Goal: Information Seeking & Learning: Learn about a topic

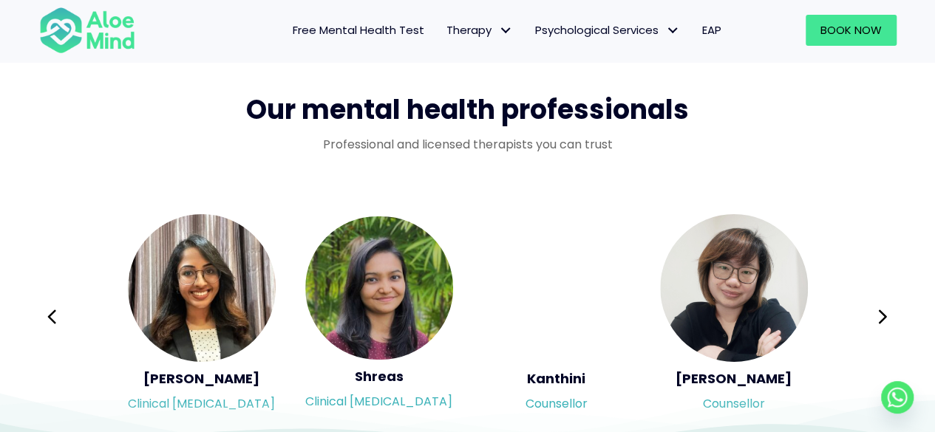
scroll to position [2439, 0]
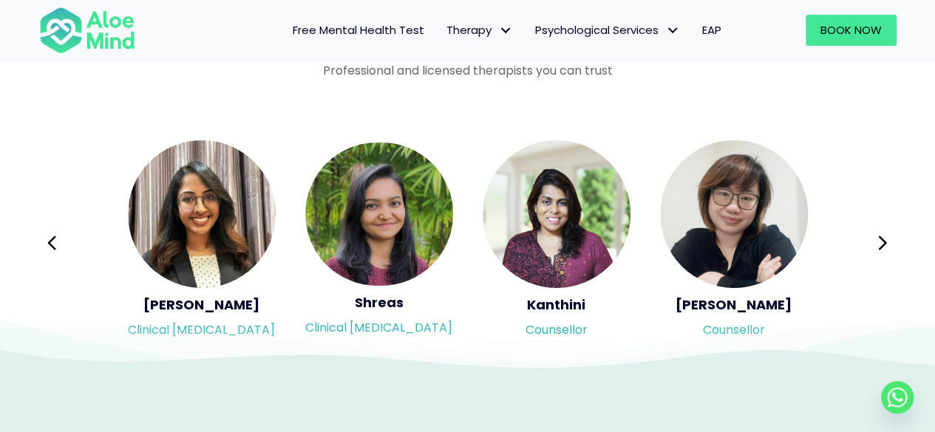
click at [888, 245] on button "Next" at bounding box center [883, 242] width 35 height 35
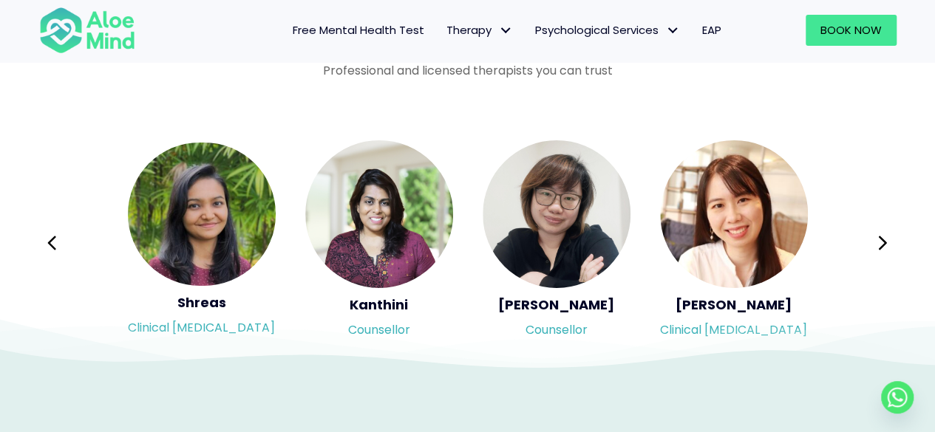
click at [888, 245] on div "Syndy Clinical psychologist Diveena Clinical psychologist Elynna Counsellor Eme…" at bounding box center [467, 243] width 857 height 208
click at [886, 242] on icon at bounding box center [883, 243] width 8 height 14
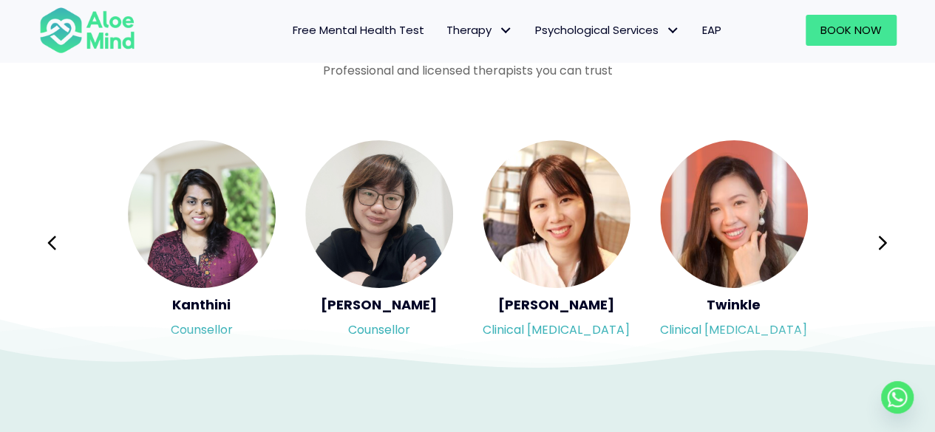
click at [881, 242] on div "Syndy Clinical psychologist Diveena Clinical psychologist Elynna Counsellor Eme…" at bounding box center [467, 243] width 857 height 208
click at [881, 242] on icon at bounding box center [882, 243] width 10 height 28
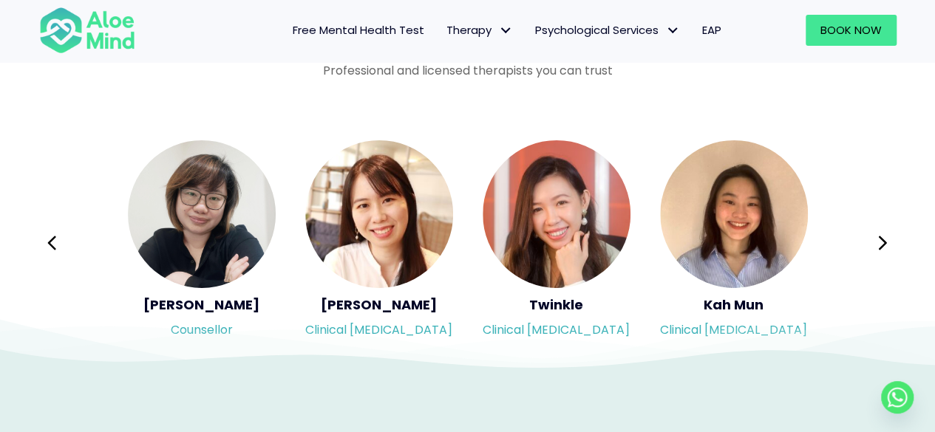
click at [887, 242] on div "Syndy Clinical psychologist Diveena Clinical psychologist Elynna Counsellor Eme…" at bounding box center [467, 243] width 857 height 208
click at [887, 242] on icon at bounding box center [882, 243] width 10 height 28
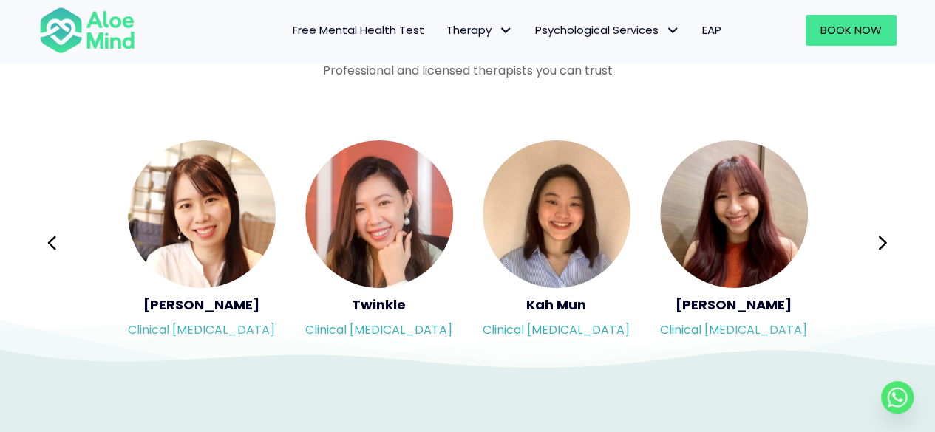
click at [884, 243] on icon at bounding box center [882, 243] width 10 height 28
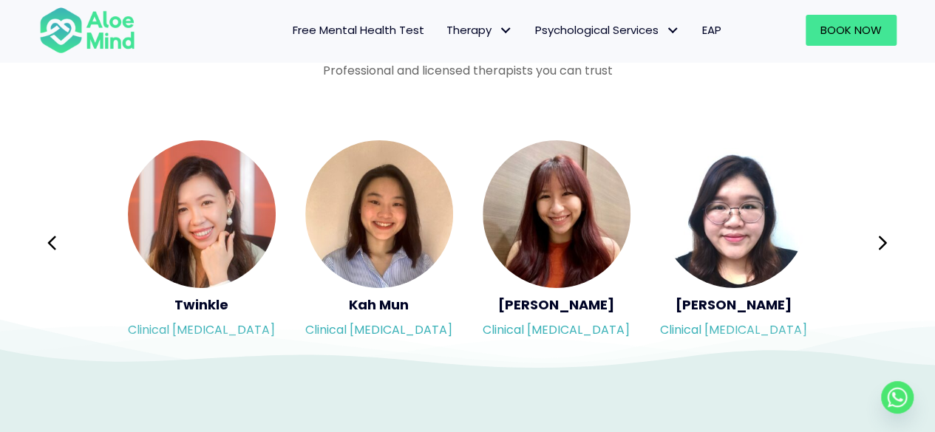
click at [884, 243] on icon at bounding box center [882, 243] width 10 height 28
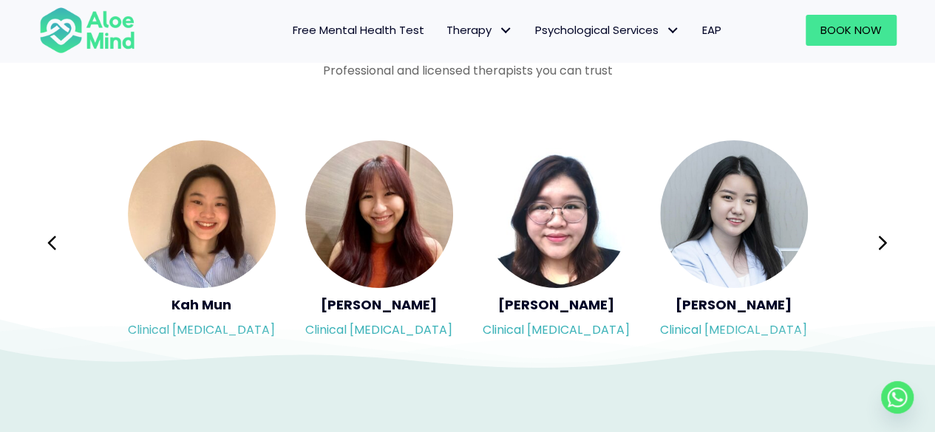
click at [884, 243] on icon at bounding box center [882, 243] width 10 height 28
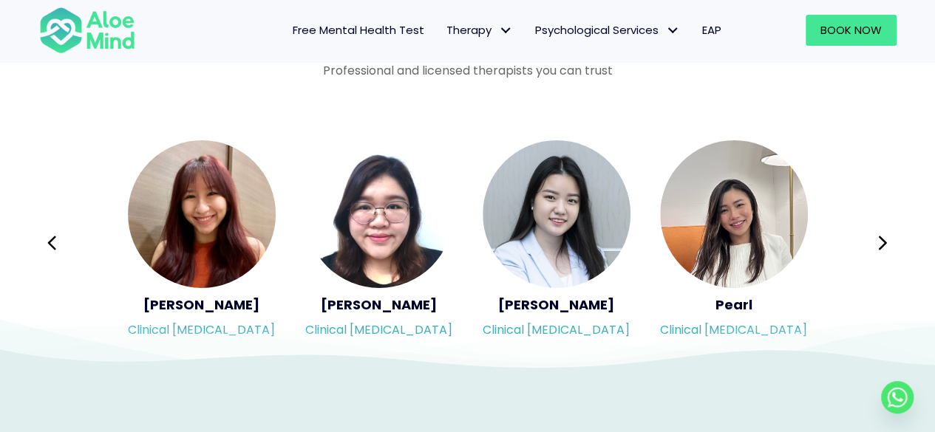
click at [884, 243] on icon at bounding box center [882, 243] width 10 height 28
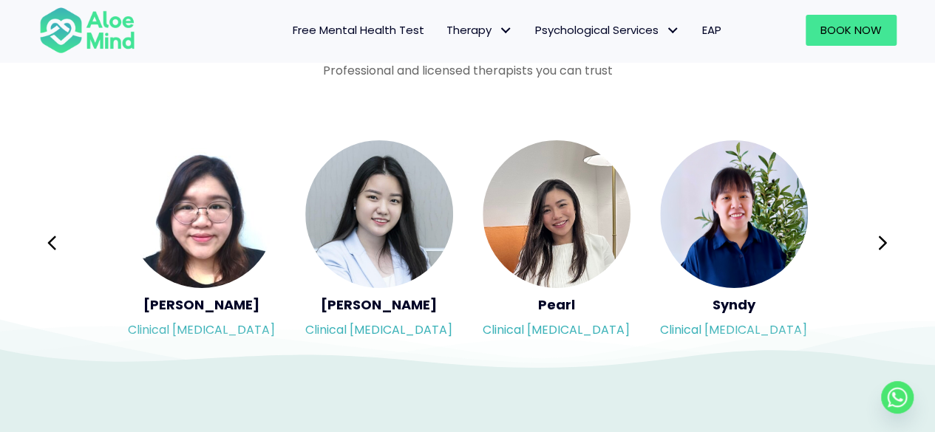
click at [884, 243] on icon at bounding box center [882, 243] width 10 height 28
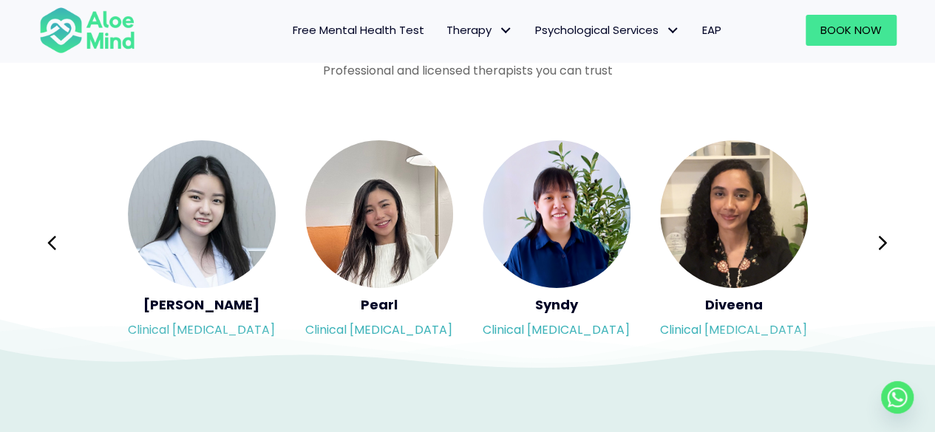
click at [884, 243] on icon at bounding box center [882, 243] width 10 height 28
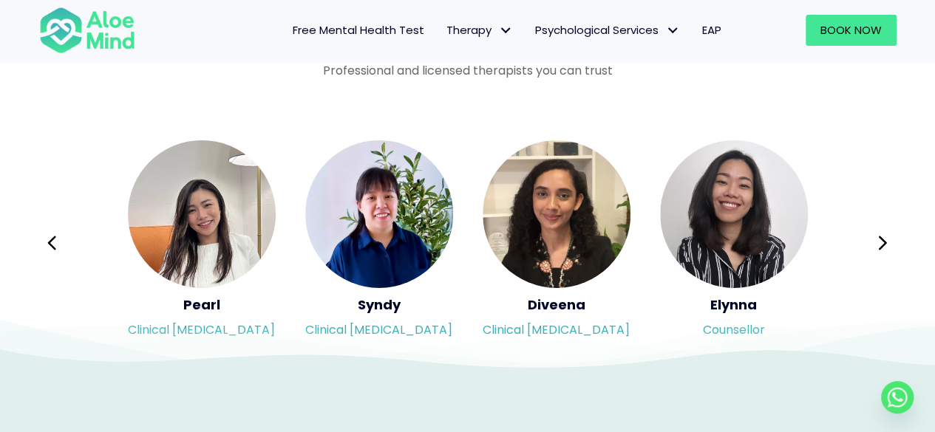
click at [884, 243] on icon at bounding box center [882, 243] width 10 height 28
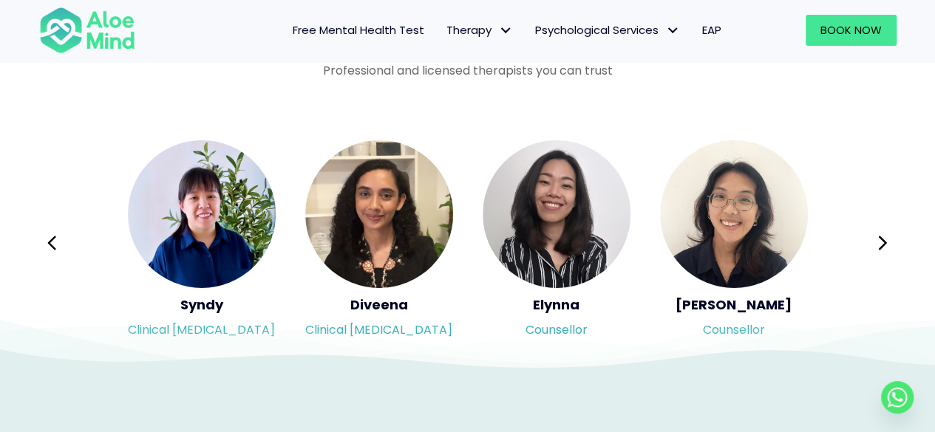
click at [884, 243] on icon at bounding box center [882, 243] width 10 height 28
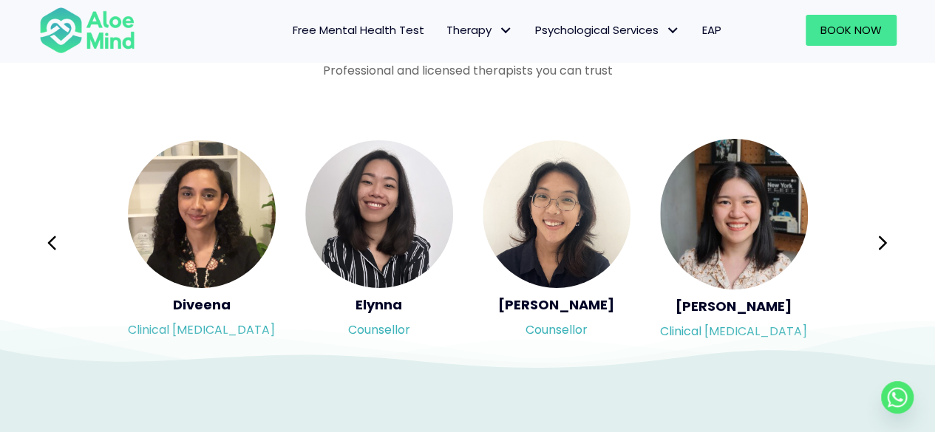
click at [884, 243] on icon at bounding box center [882, 243] width 10 height 28
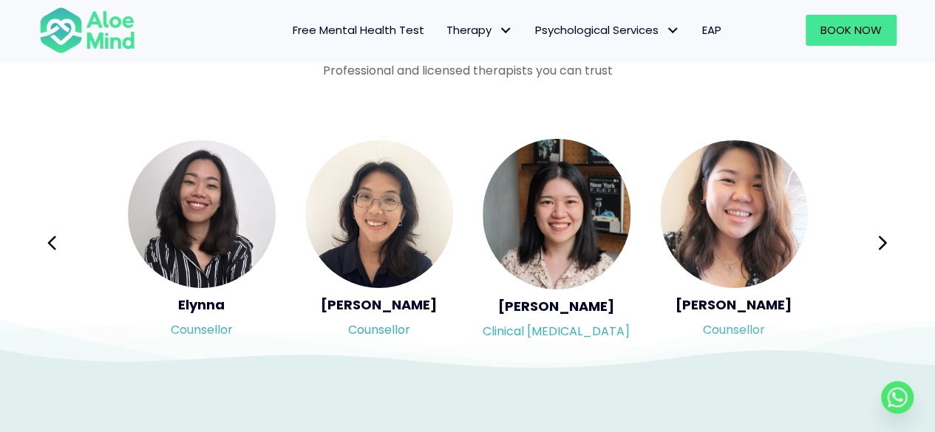
click at [884, 243] on div "Syndy Clinical psychologist Diveena Clinical psychologist Elynna Counsellor Eme…" at bounding box center [467, 243] width 857 height 208
click at [884, 243] on icon at bounding box center [882, 243] width 10 height 28
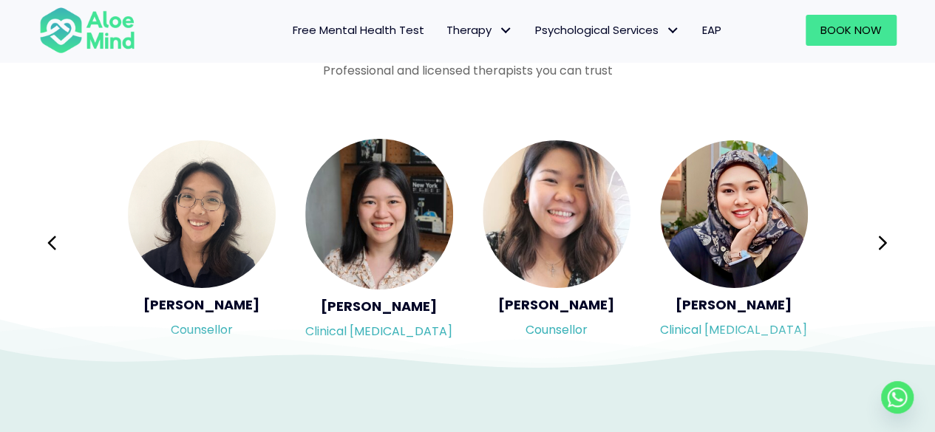
click at [883, 243] on icon at bounding box center [882, 243] width 10 height 28
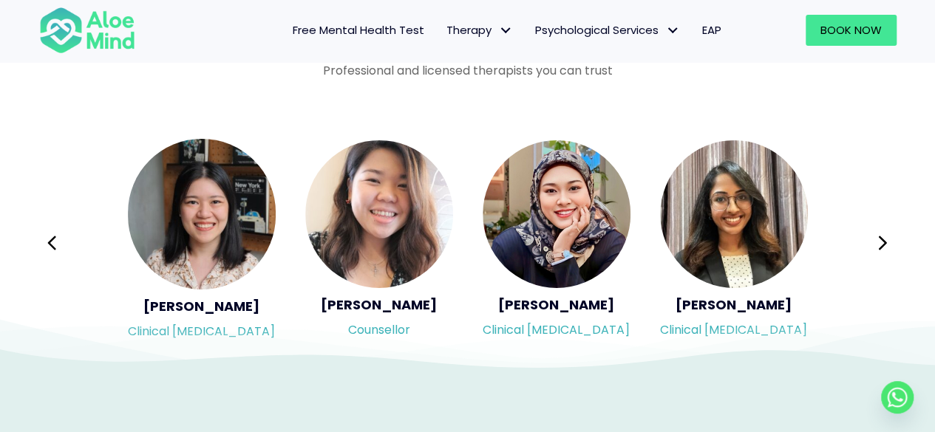
click at [883, 243] on icon at bounding box center [882, 243] width 10 height 28
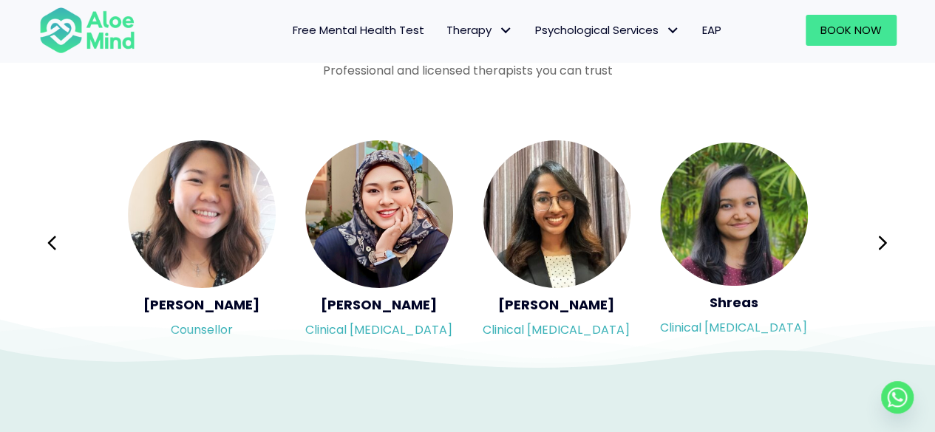
click at [883, 243] on div "Syndy Clinical psychologist Diveena Clinical psychologist Elynna Counsellor Eme…" at bounding box center [467, 243] width 857 height 208
click at [883, 243] on icon at bounding box center [882, 243] width 10 height 28
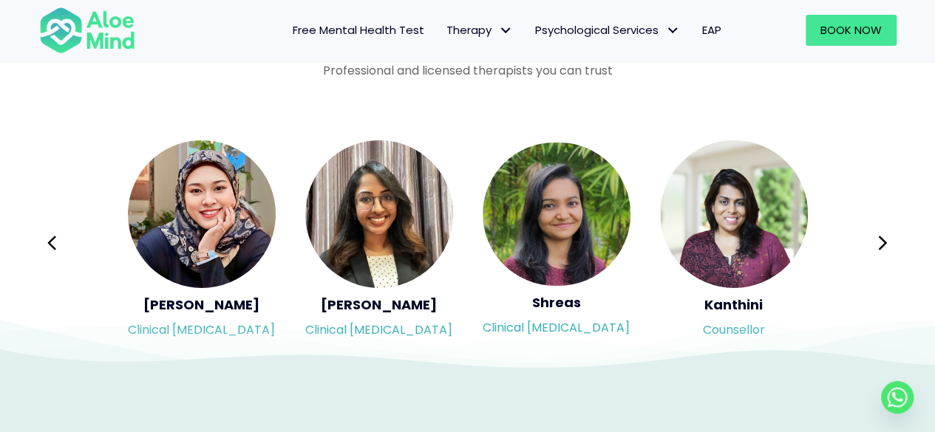
click at [883, 243] on div "Syndy Clinical psychologist Diveena Clinical psychologist Elynna Counsellor Eme…" at bounding box center [467, 243] width 857 height 208
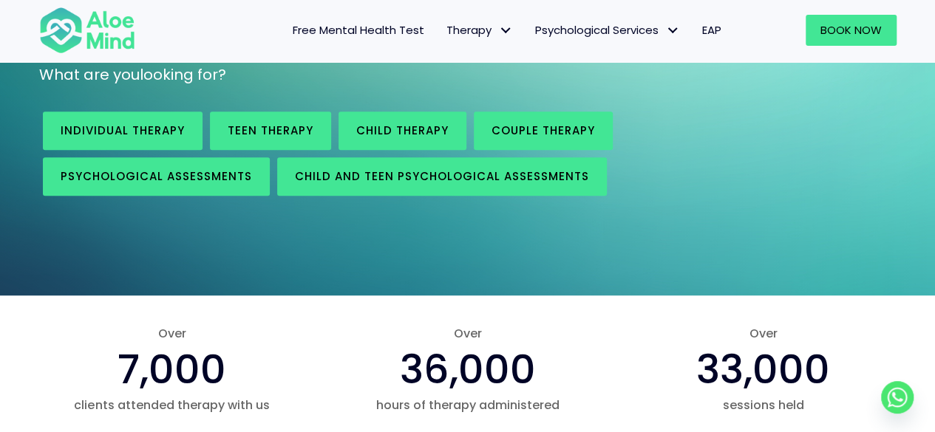
scroll to position [222, 0]
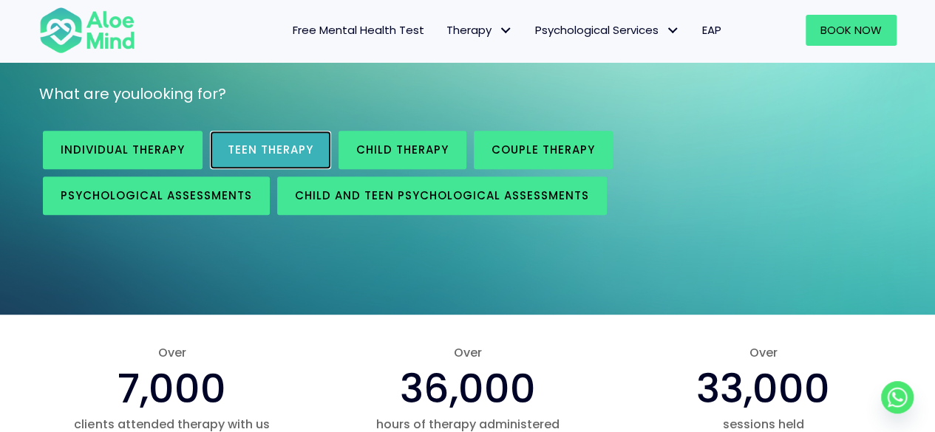
click at [310, 146] on span "Teen Therapy" at bounding box center [271, 150] width 86 height 16
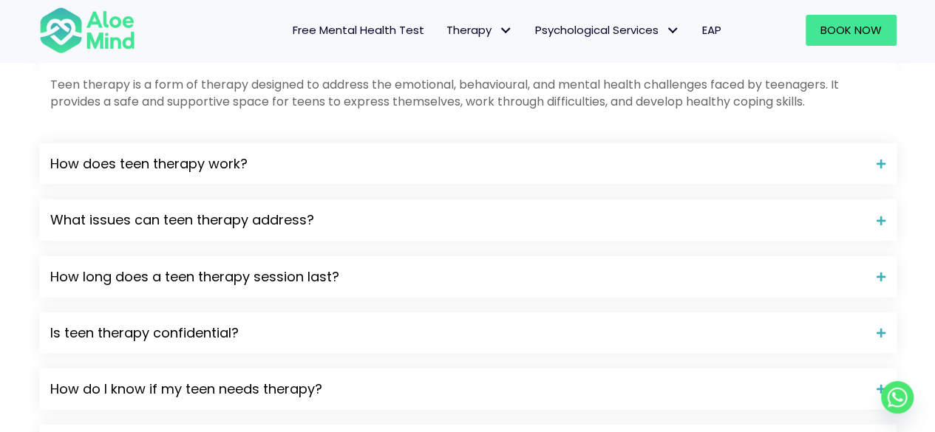
scroll to position [1700, 0]
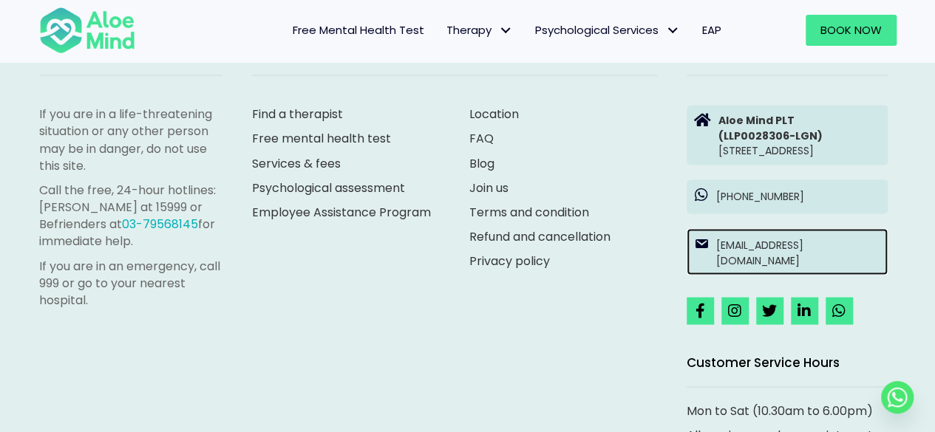
scroll to position [4140, 0]
